Goal: Information Seeking & Learning: Find specific fact

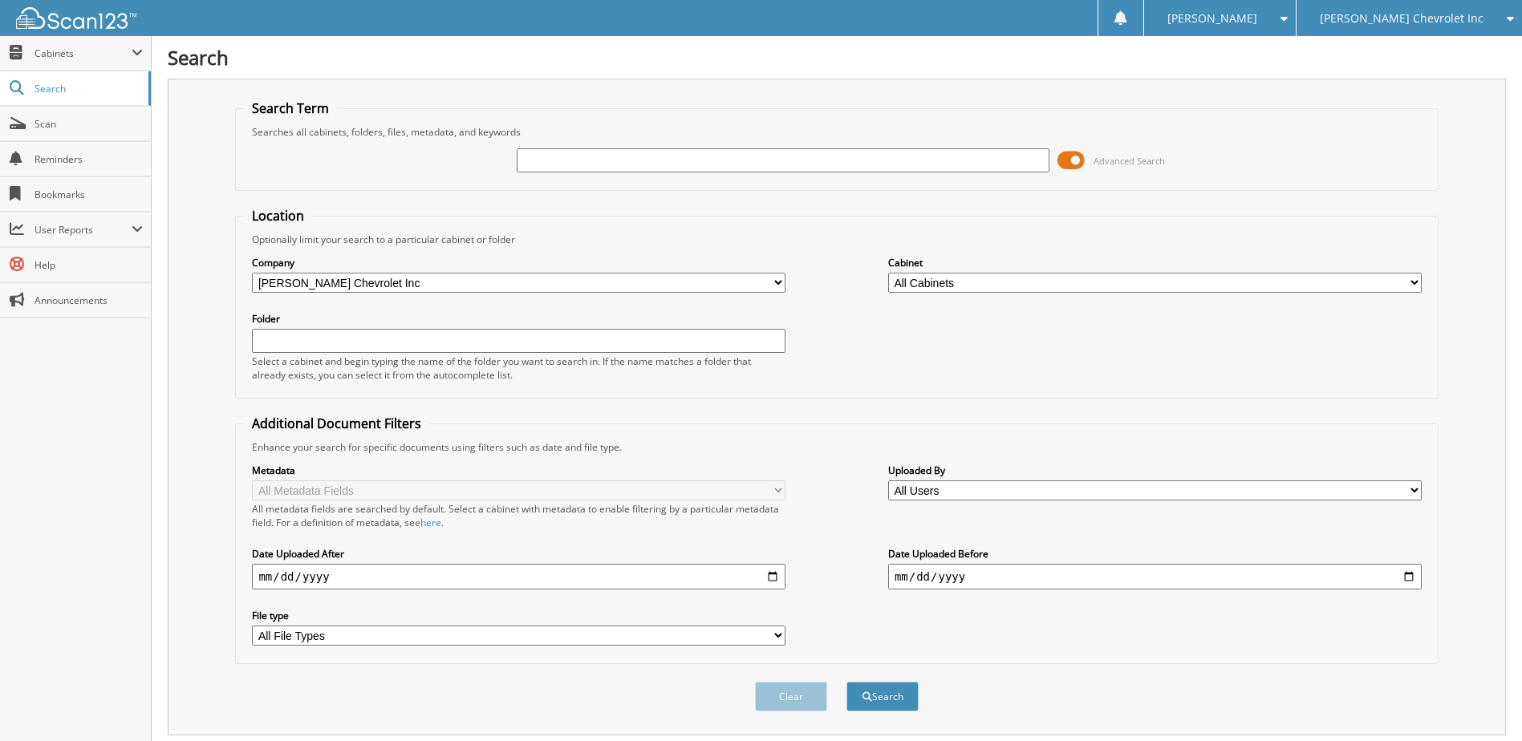
click at [568, 158] on input "text" at bounding box center [783, 160] width 533 height 24
type input "JS644215"
click at [846, 682] on button "Search" at bounding box center [882, 697] width 72 height 30
click at [1074, 162] on span at bounding box center [1070, 160] width 27 height 24
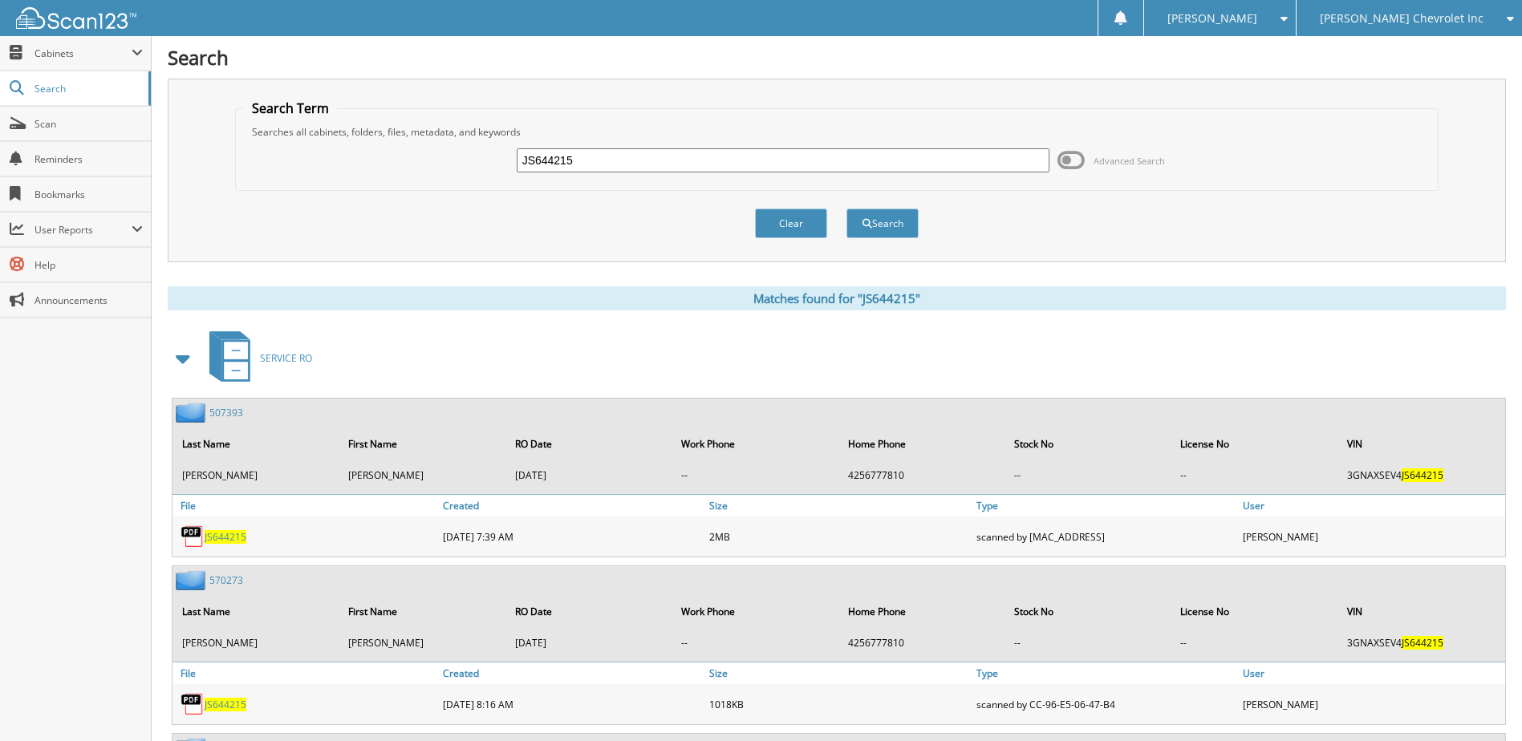
click at [183, 359] on span at bounding box center [183, 358] width 22 height 29
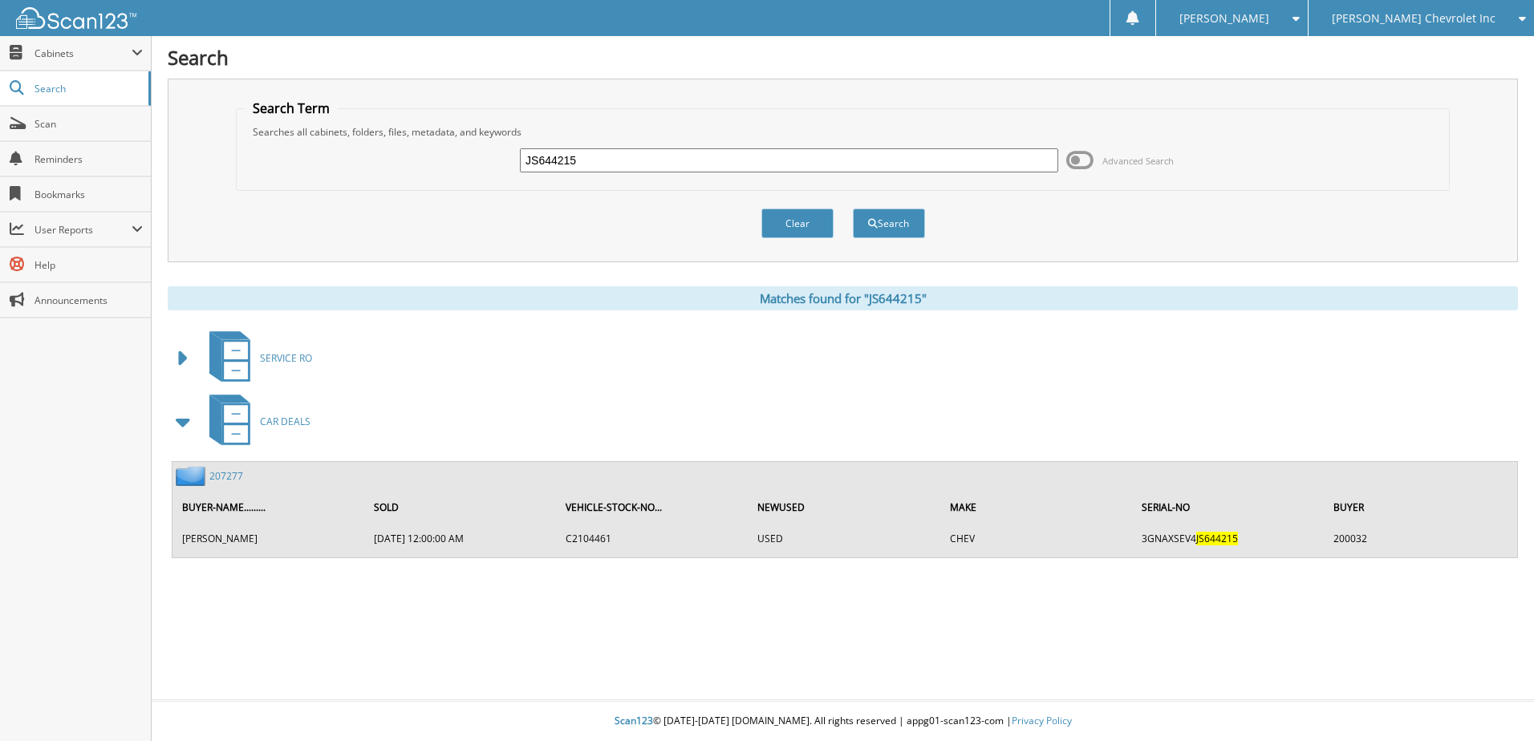
click at [223, 473] on link "207277" at bounding box center [226, 476] width 34 height 14
